Goal: Check status: Check status

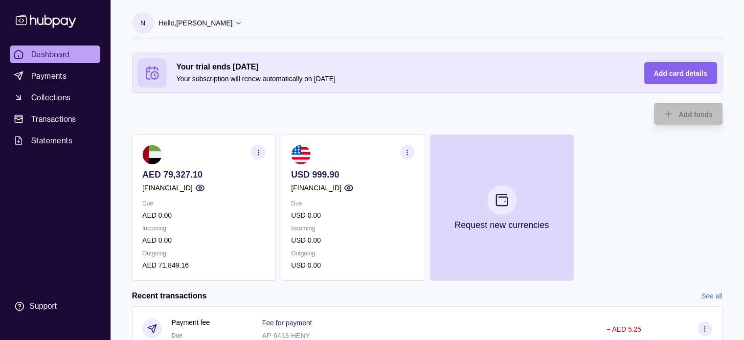
click at [175, 176] on p "AED 79,327.10" at bounding box center [203, 174] width 123 height 11
click at [329, 183] on p "[FINANCIAL_ID]" at bounding box center [316, 187] width 50 height 11
click at [221, 173] on p "AED 79,327.10" at bounding box center [203, 174] width 123 height 11
click at [261, 150] on icon "button" at bounding box center [257, 152] width 7 height 7
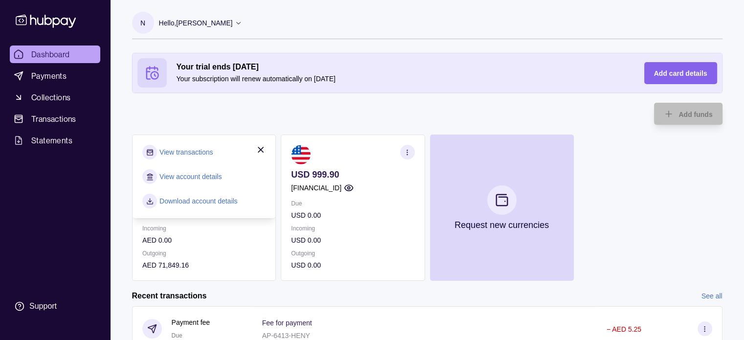
click at [196, 150] on link "View transactions" at bounding box center [185, 152] width 53 height 11
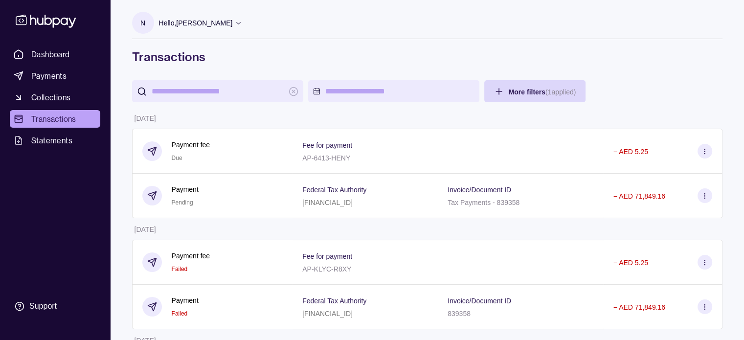
click at [393, 87] on html "Dashboard Payments Collections Transactions Statements Support N Hello, [PERSON…" at bounding box center [372, 296] width 744 height 593
click at [547, 91] on html "Dashboard Payments Collections Transactions Statements Support N Hello, [PERSON…" at bounding box center [372, 296] width 744 height 593
click at [576, 92] on html "Dashboard Payments Collections Transactions Statements Support N Hello, [PERSON…" at bounding box center [372, 296] width 744 height 593
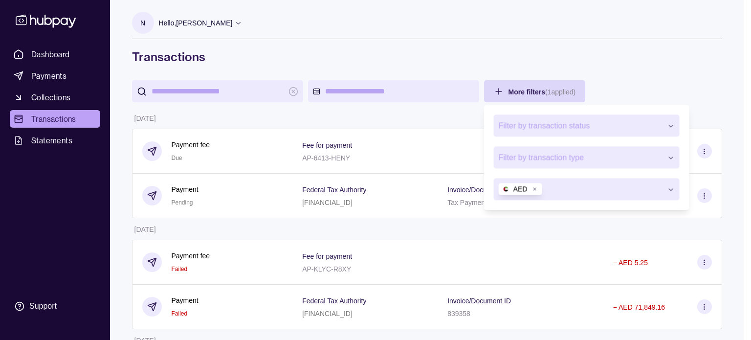
click at [536, 189] on icon "button" at bounding box center [534, 188] width 5 height 5
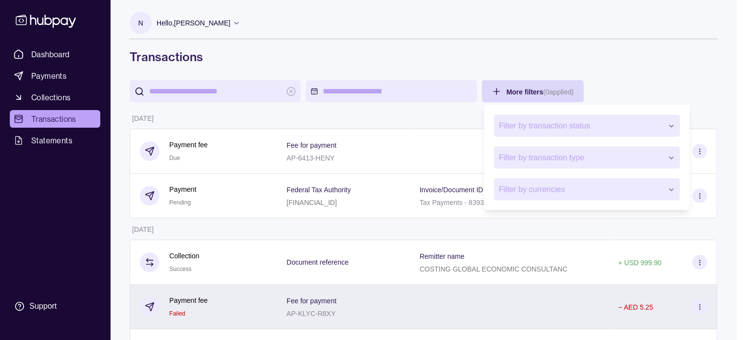
click at [407, 315] on html "Dashboard Payments Collections Transactions Statements Support N Hello, [PERSON…" at bounding box center [372, 318] width 744 height 637
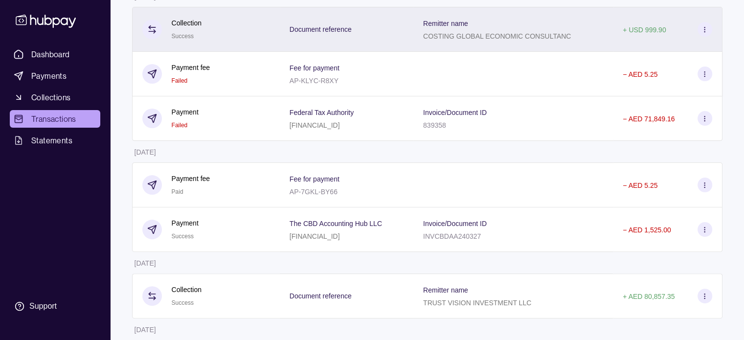
scroll to position [245, 0]
